Goal: Task Accomplishment & Management: Complete application form

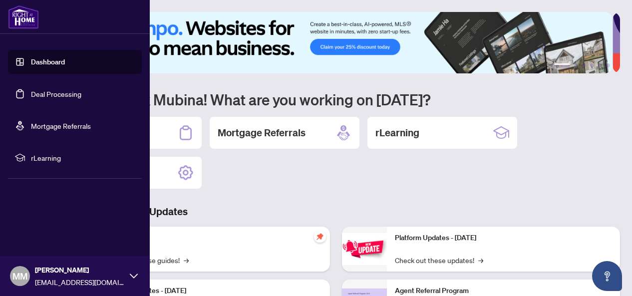
click at [39, 59] on link "Dashboard" at bounding box center [48, 61] width 34 height 9
click at [47, 94] on link "Deal Processing" at bounding box center [56, 93] width 50 height 9
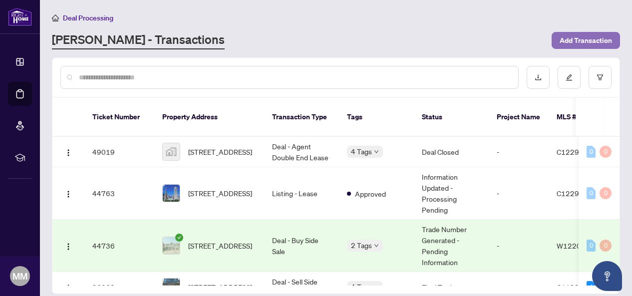
click at [588, 38] on span "Add Transaction" at bounding box center [586, 40] width 52 height 16
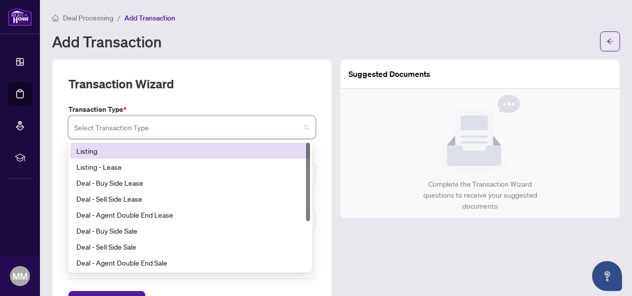
click at [234, 131] on input "search" at bounding box center [187, 129] width 226 height 22
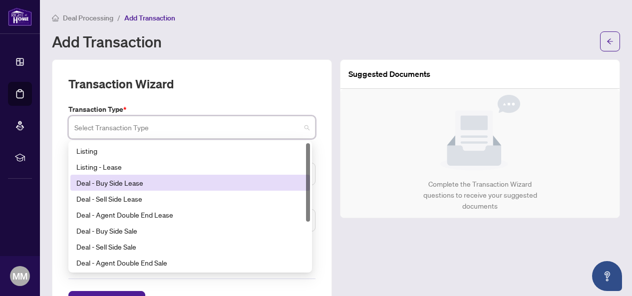
scroll to position [0, 0]
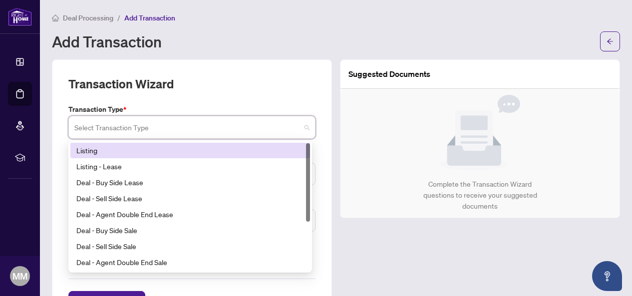
click at [93, 150] on div "Listing" at bounding box center [190, 150] width 228 height 11
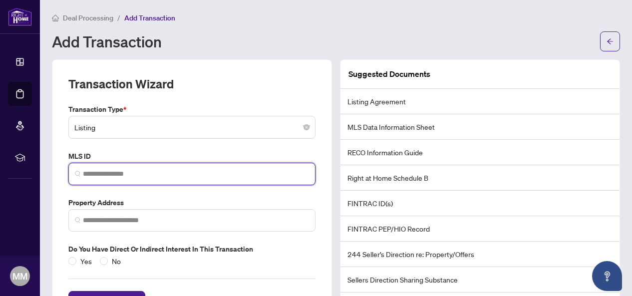
click at [112, 176] on input "search" at bounding box center [196, 174] width 226 height 10
paste input "*********"
type input "*********"
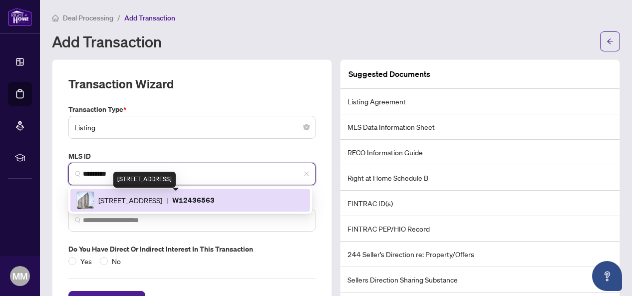
click at [124, 202] on span "[STREET_ADDRESS]" at bounding box center [130, 200] width 64 height 11
type input "**********"
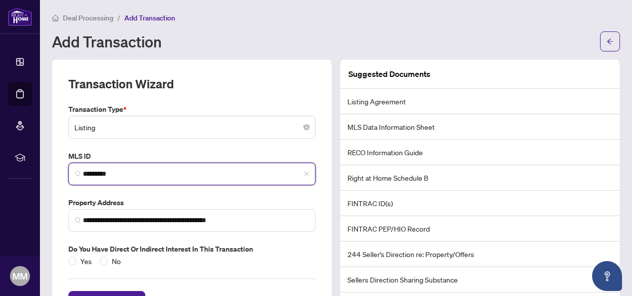
scroll to position [38, 0]
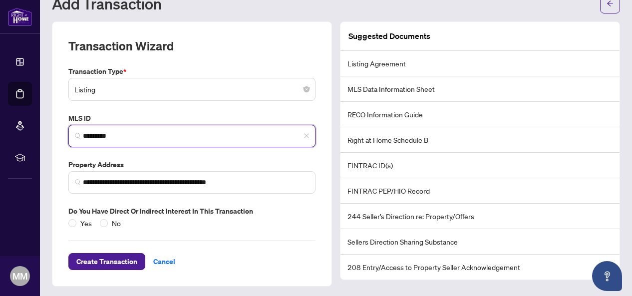
type input "*********"
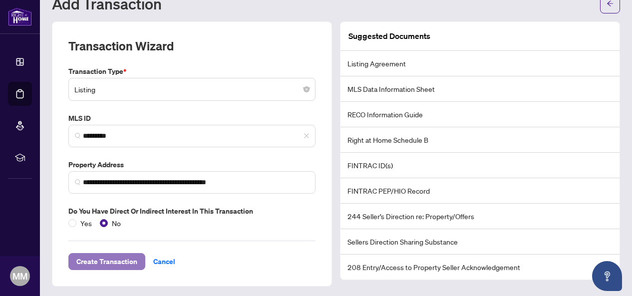
click at [91, 260] on span "Create Transaction" at bounding box center [106, 262] width 61 height 16
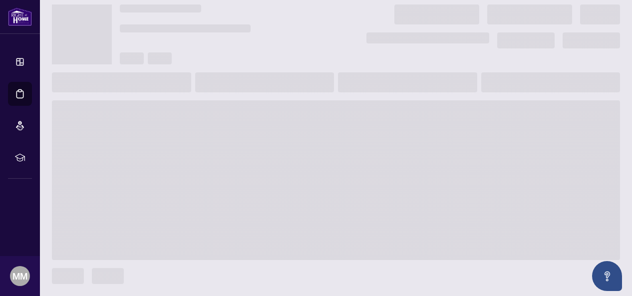
scroll to position [26, 0]
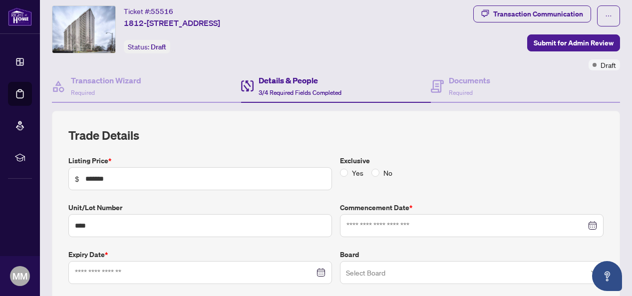
type input "**********"
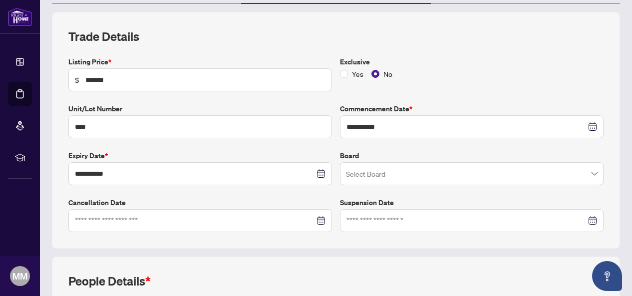
scroll to position [127, 0]
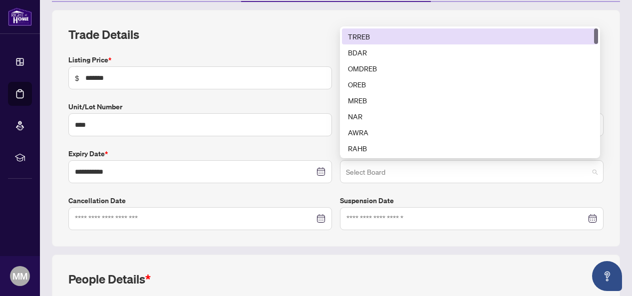
click at [589, 170] on span at bounding box center [472, 171] width 252 height 19
click at [357, 35] on div "TRREB" at bounding box center [470, 36] width 244 height 11
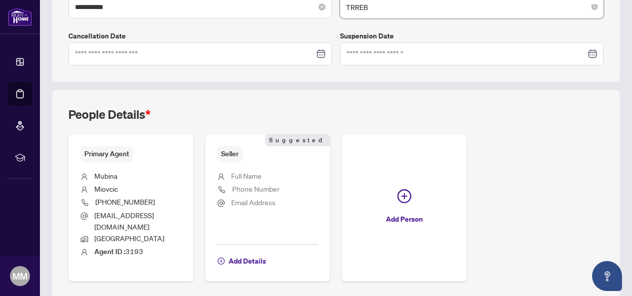
scroll to position [316, 0]
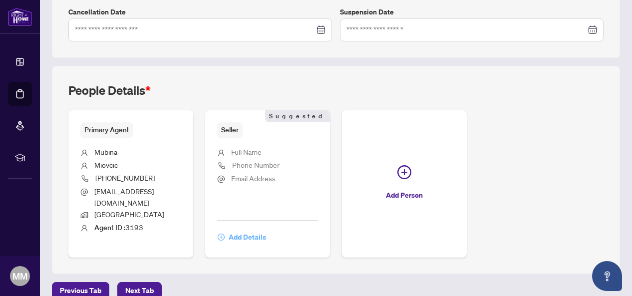
click at [266, 229] on span "Add Details" at bounding box center [247, 237] width 37 height 16
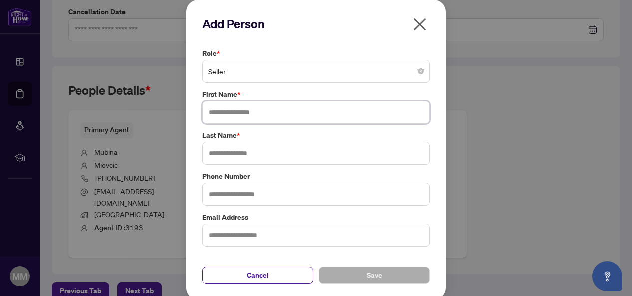
click at [264, 119] on input "text" at bounding box center [316, 112] width 228 height 23
type input "*"
type input "*****"
click at [255, 155] on input "text" at bounding box center [316, 153] width 228 height 23
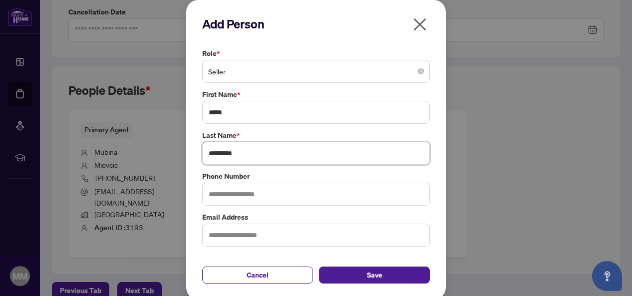
type input "*********"
click at [243, 197] on input "text" at bounding box center [316, 194] width 228 height 23
type input "**********"
click at [232, 234] on input "text" at bounding box center [316, 235] width 228 height 23
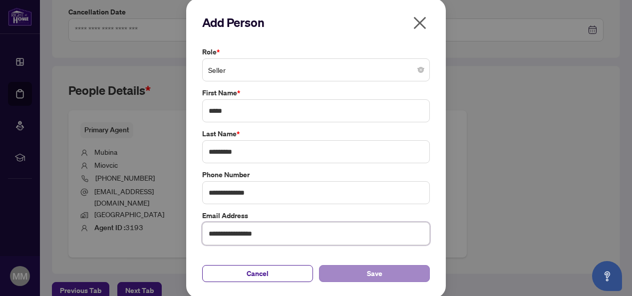
type input "**********"
click at [372, 275] on span "Save" at bounding box center [374, 274] width 15 height 16
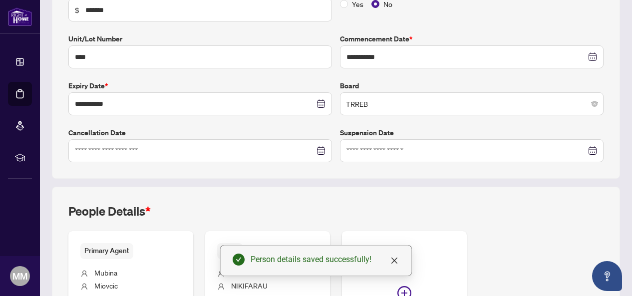
scroll to position [317, 0]
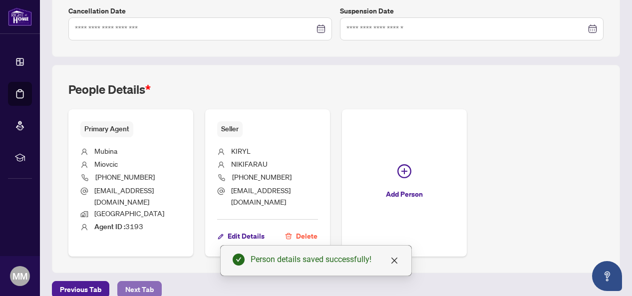
click at [135, 282] on span "Next Tab" at bounding box center [139, 290] width 28 height 16
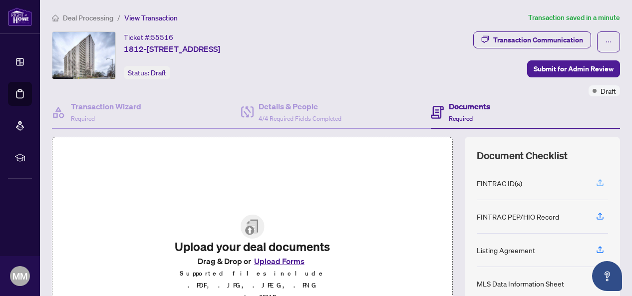
click at [598, 181] on icon "button" at bounding box center [600, 181] width 4 height 5
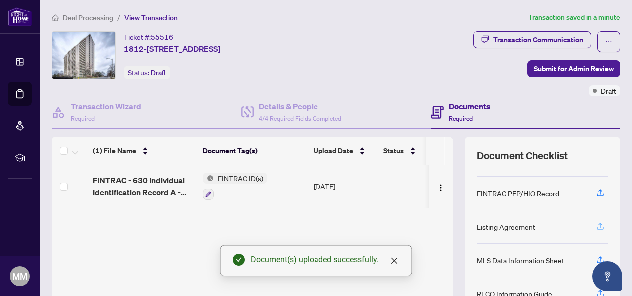
scroll to position [18, 0]
click at [598, 222] on icon "button" at bounding box center [600, 224] width 4 height 5
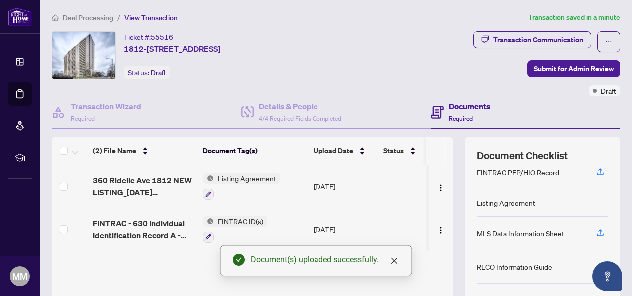
scroll to position [39, 0]
click at [598, 229] on icon "button" at bounding box center [600, 231] width 4 height 5
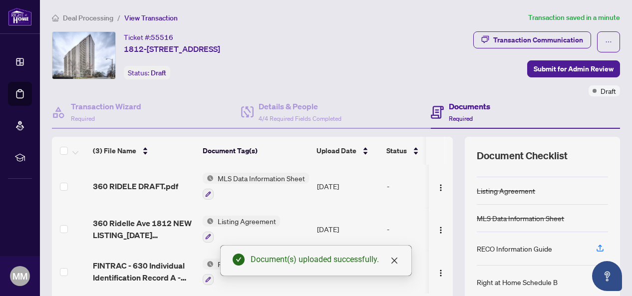
scroll to position [64, 0]
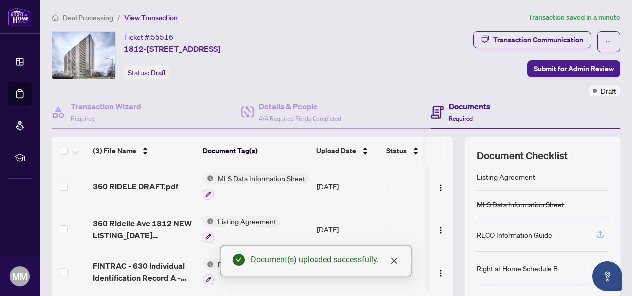
click at [596, 231] on icon "button" at bounding box center [600, 234] width 9 height 9
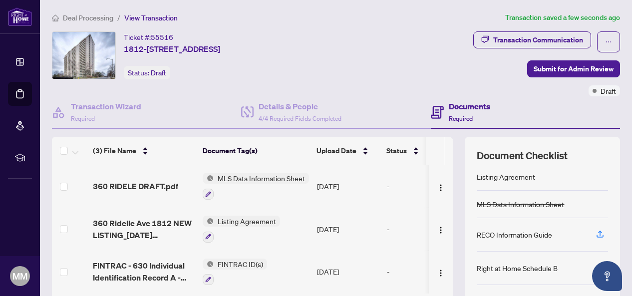
click at [238, 175] on span "MLS Data Information Sheet" at bounding box center [261, 178] width 95 height 11
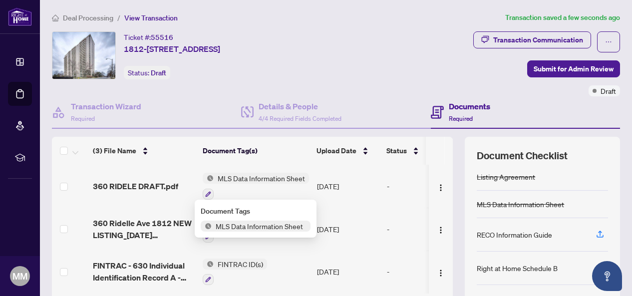
click at [237, 229] on span "MLS Data Information Sheet" at bounding box center [259, 226] width 95 height 11
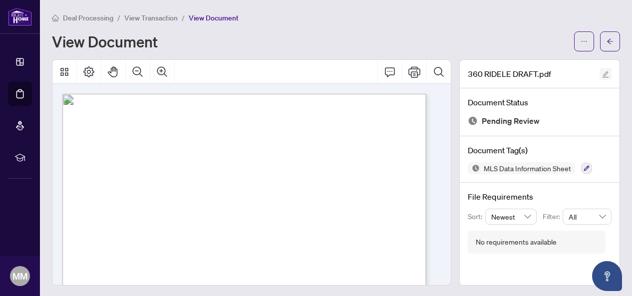
click at [602, 72] on icon "edit" at bounding box center [605, 74] width 7 height 7
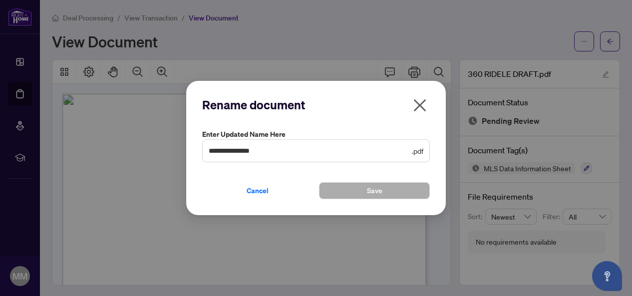
click at [422, 103] on icon "close" at bounding box center [420, 105] width 12 height 12
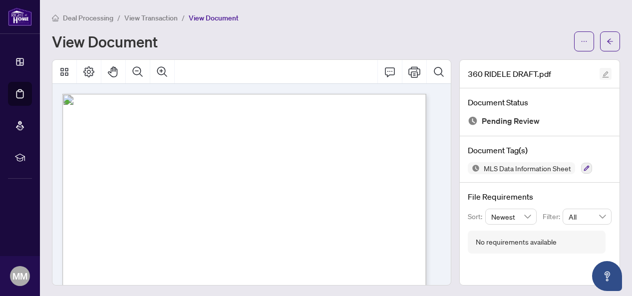
click at [603, 75] on icon "edit" at bounding box center [606, 74] width 6 height 6
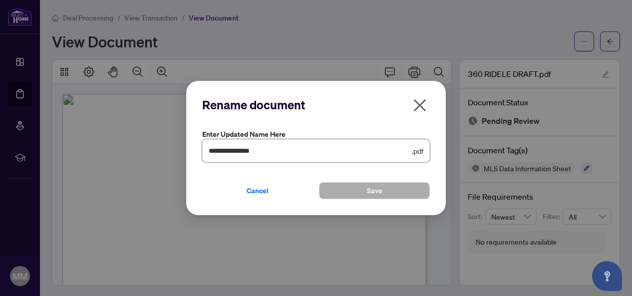
click at [283, 154] on input "**********" at bounding box center [309, 150] width 201 height 11
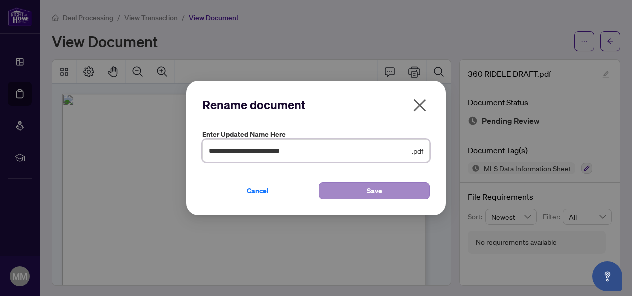
type input "**********"
click at [384, 192] on button "Save" at bounding box center [374, 190] width 111 height 17
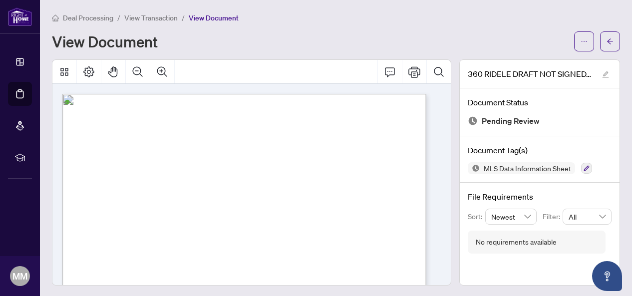
click at [147, 15] on span "View Transaction" at bounding box center [150, 17] width 53 height 9
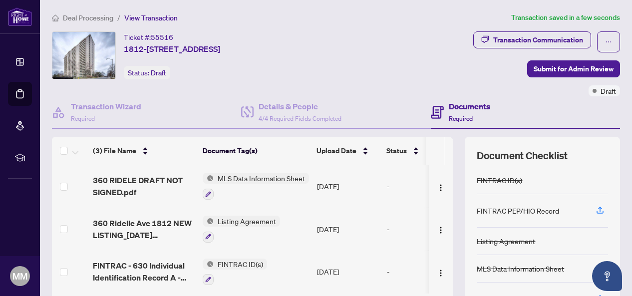
click at [231, 218] on span "Listing Agreement" at bounding box center [247, 221] width 66 height 11
click at [222, 267] on span "Listing Agreement" at bounding box center [230, 268] width 66 height 11
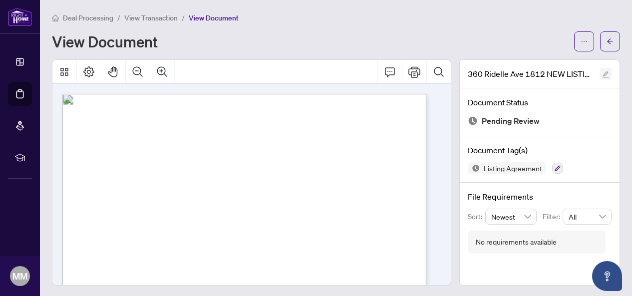
click at [603, 75] on icon "edit" at bounding box center [606, 74] width 6 height 6
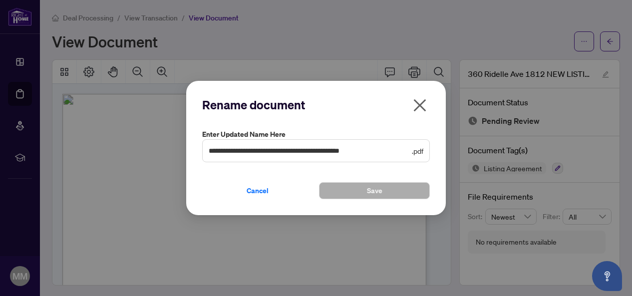
click at [420, 101] on icon "close" at bounding box center [420, 105] width 16 height 16
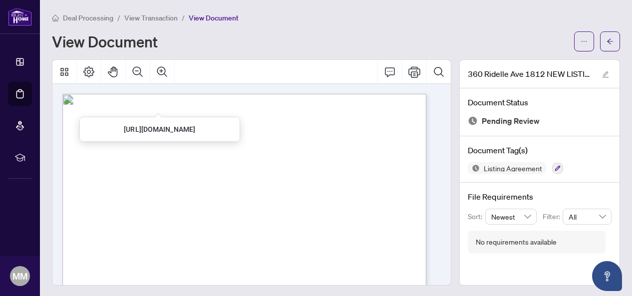
click at [157, 15] on span "View Transaction" at bounding box center [150, 17] width 53 height 9
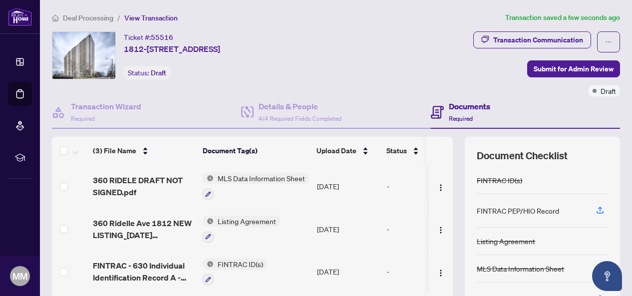
scroll to position [68, 0]
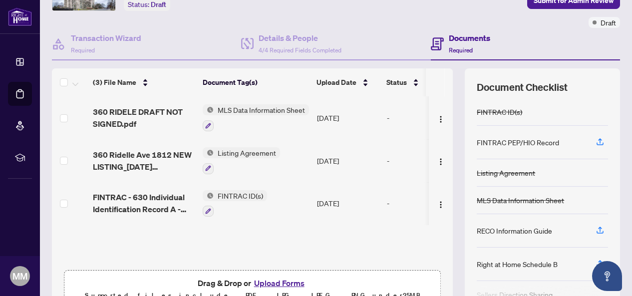
click at [229, 190] on span "FINTRAC ID(s)" at bounding box center [240, 195] width 53 height 11
click at [233, 244] on span "FINTRAC ID(s)" at bounding box center [217, 242] width 53 height 11
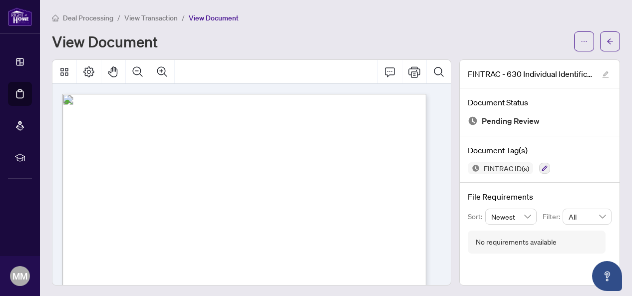
click at [152, 13] on span "View Transaction" at bounding box center [150, 17] width 53 height 9
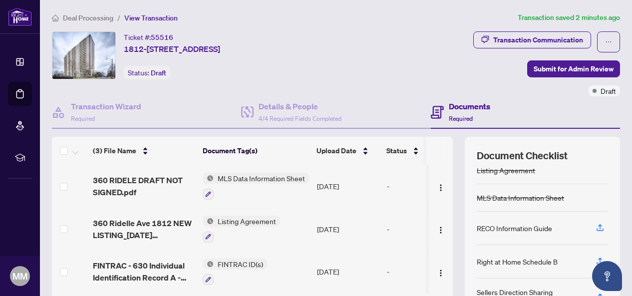
scroll to position [71, 0]
click at [596, 223] on icon "button" at bounding box center [600, 227] width 9 height 9
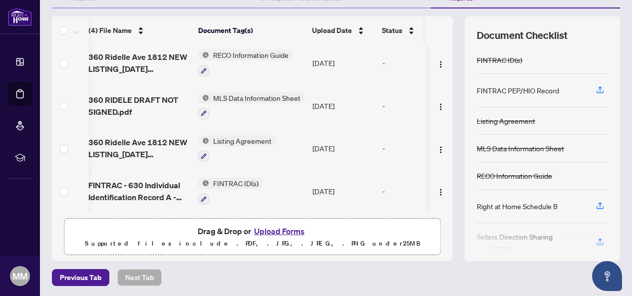
scroll to position [0, 0]
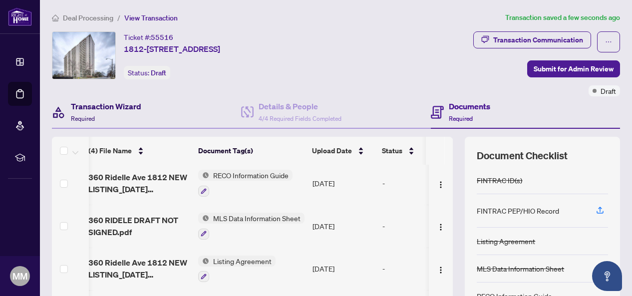
click at [106, 107] on h4 "Transaction Wizard" at bounding box center [106, 106] width 70 height 12
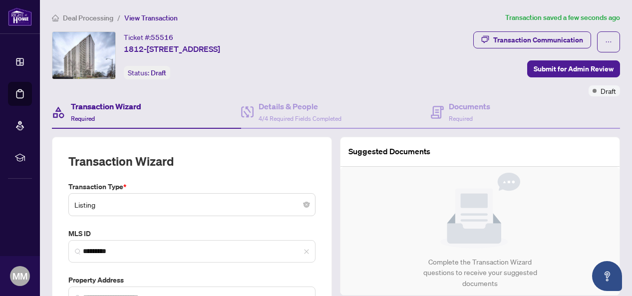
type input "**********"
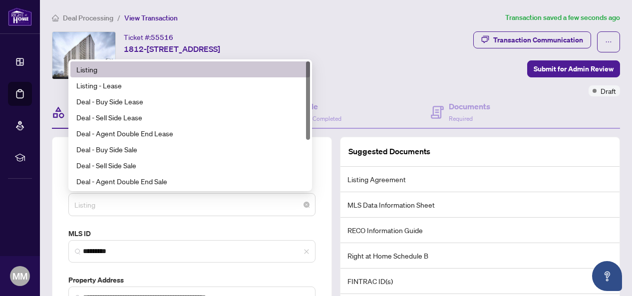
click at [118, 202] on span "Listing" at bounding box center [191, 204] width 235 height 19
click at [89, 66] on div "Listing" at bounding box center [190, 69] width 228 height 11
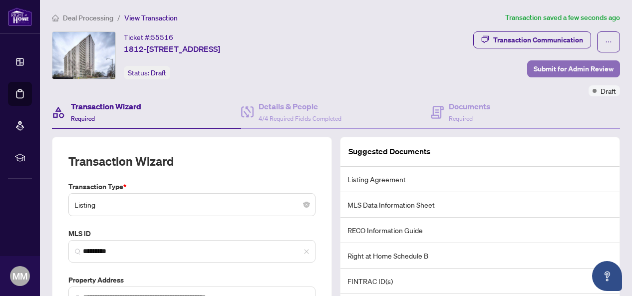
click at [577, 68] on span "Submit for Admin Review" at bounding box center [574, 69] width 80 height 16
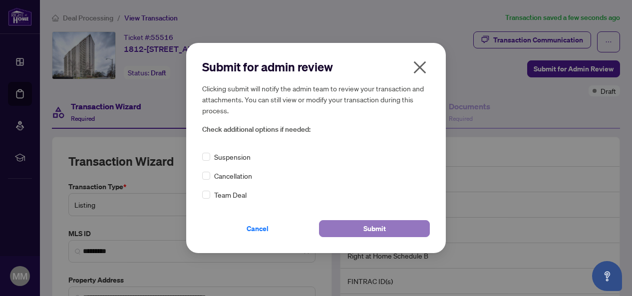
click at [382, 231] on span "Submit" at bounding box center [375, 229] width 22 height 16
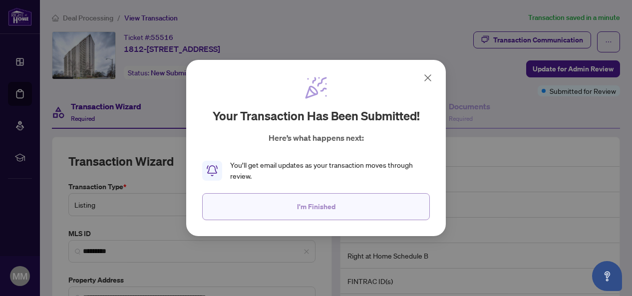
click at [309, 206] on span "I'm Finished" at bounding box center [316, 207] width 38 height 16
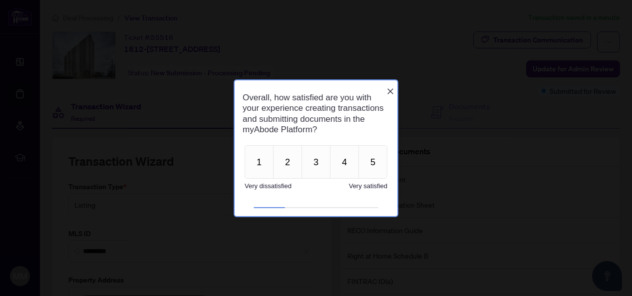
click at [393, 90] on icon "Close button" at bounding box center [391, 91] width 8 height 8
